Goal: Task Accomplishment & Management: Manage account settings

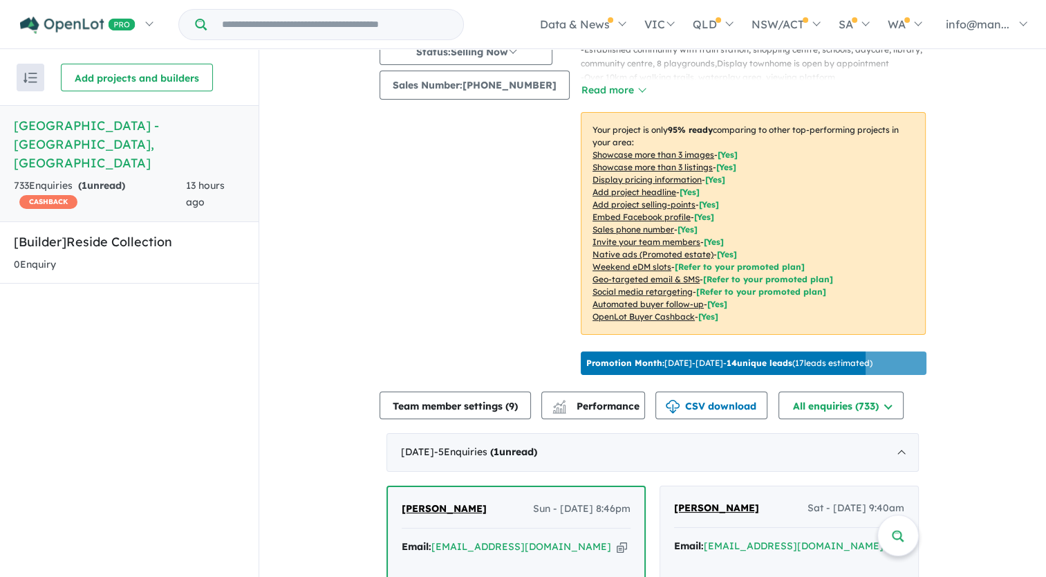
scroll to position [415, 0]
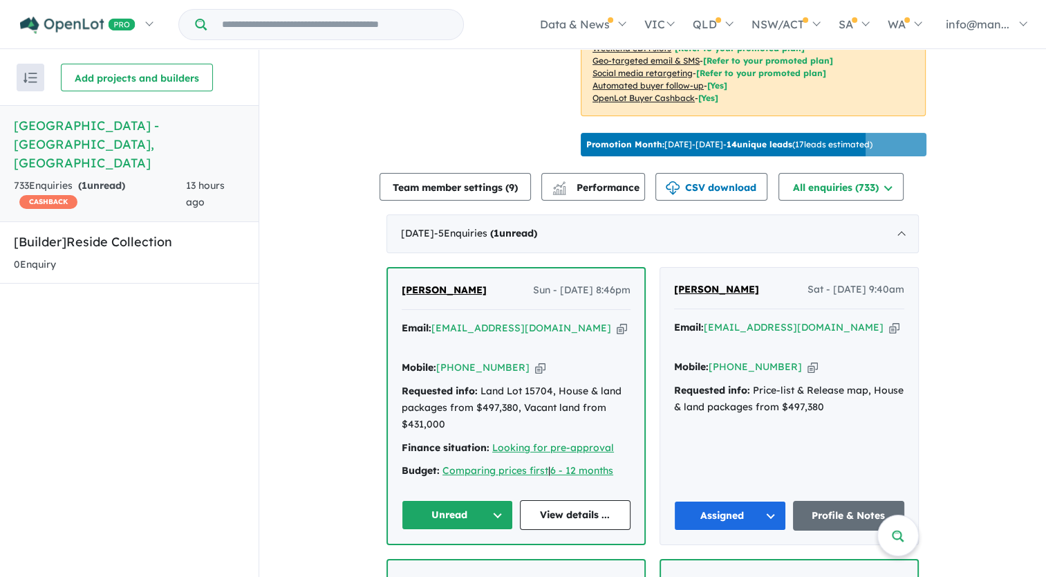
click at [617, 324] on icon "button" at bounding box center [622, 328] width 10 height 15
click at [535, 360] on icon "button" at bounding box center [540, 367] width 10 height 15
click at [569, 320] on div "Email: kmt20008888@gmail.com Copied!" at bounding box center [516, 336] width 229 height 33
click at [617, 322] on icon "button" at bounding box center [622, 328] width 10 height 15
click at [472, 500] on button "Unread" at bounding box center [457, 515] width 111 height 30
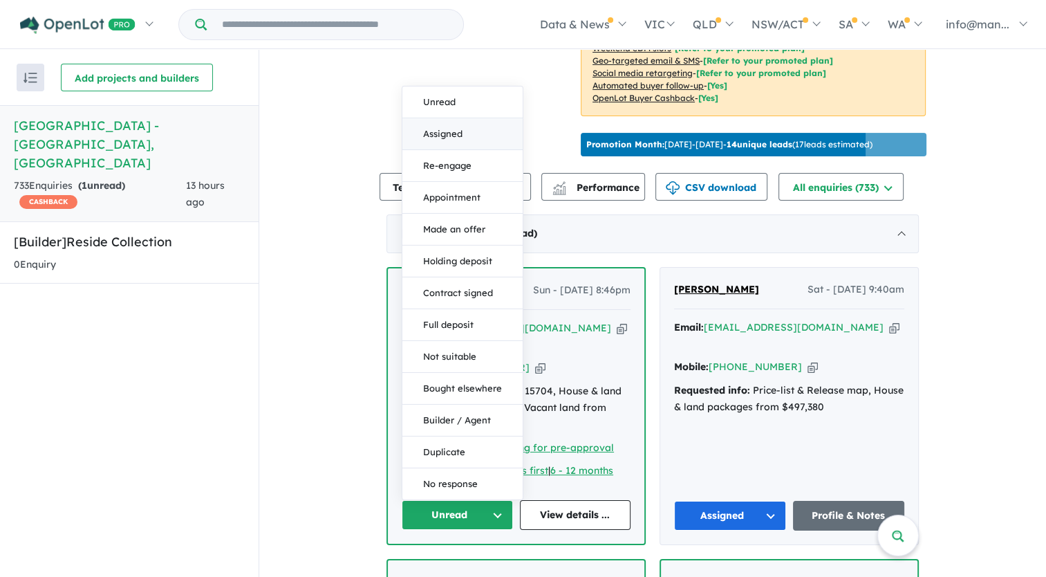
click at [476, 118] on button "Assigned" at bounding box center [462, 134] width 120 height 32
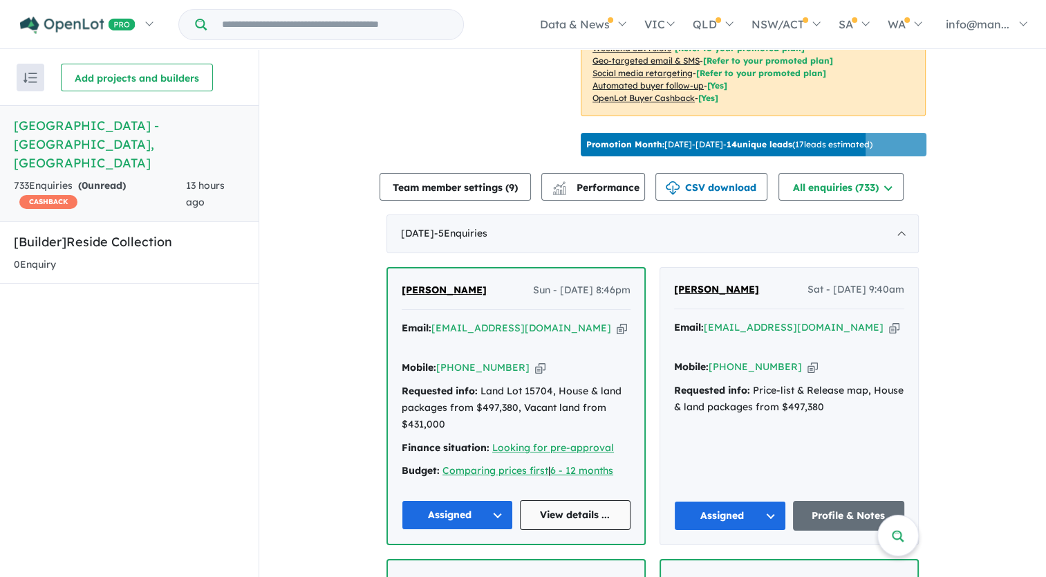
click at [578, 500] on link "View details ..." at bounding box center [575, 515] width 111 height 30
